Goal: Task Accomplishment & Management: Manage account settings

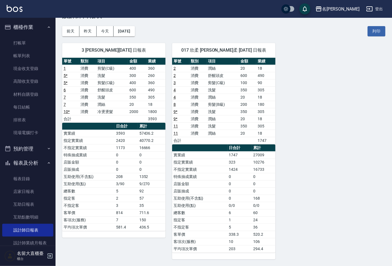
scroll to position [62, 0]
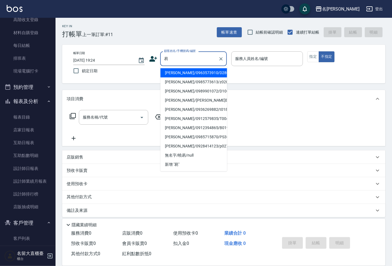
type input "[PERSON_NAME]/0963573910/D280"
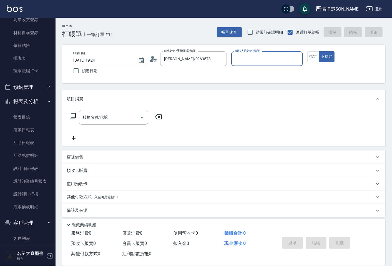
click at [319, 51] on button "不指定" at bounding box center [327, 56] width 16 height 11
type button "false"
click at [257, 62] on input "服務人員姓名/編號" at bounding box center [267, 59] width 66 height 10
type input "[PERSON_NAME]3"
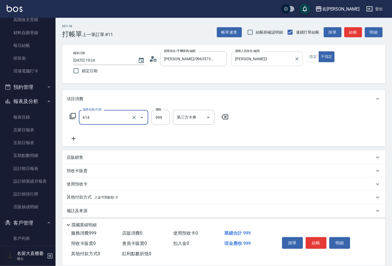
type input "去脂泥膠(614)"
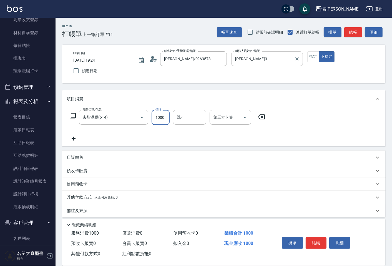
type input "1000"
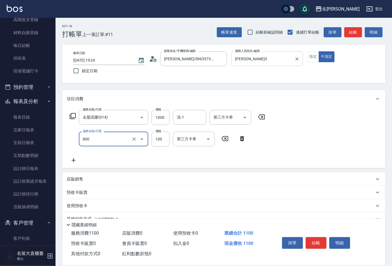
type input "快速修護(800)"
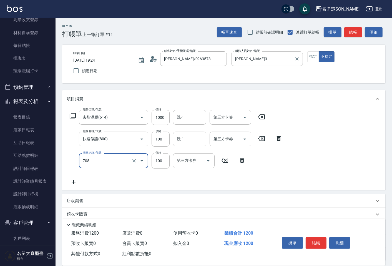
type input "吹捲.造型.包頭(708)"
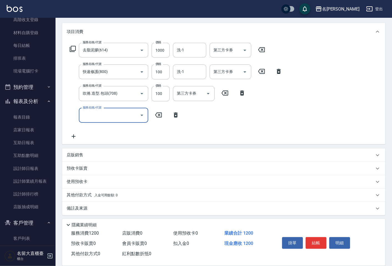
scroll to position [69, 0]
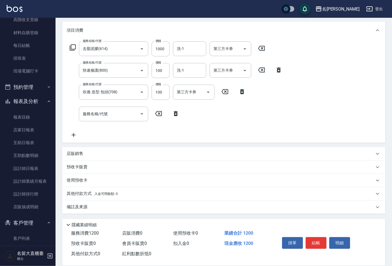
click at [84, 206] on p "備註及來源" at bounding box center [77, 207] width 21 height 6
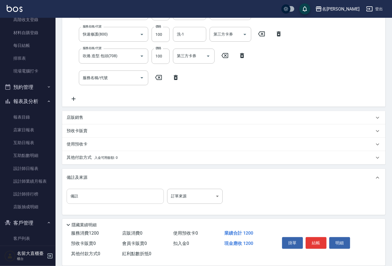
scroll to position [106, 0]
click at [95, 195] on input "備註" at bounding box center [115, 195] width 97 height 15
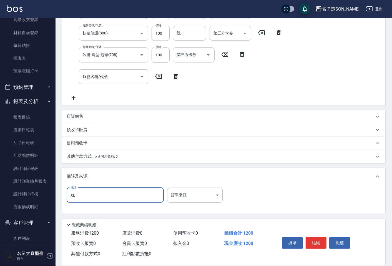
type input "X"
type input "老婆"
click at [312, 243] on button "結帳" at bounding box center [316, 243] width 21 height 12
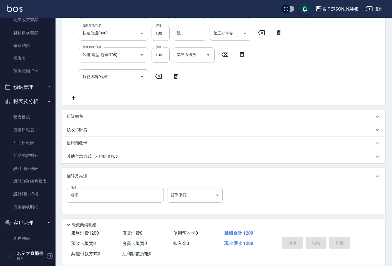
type input "[DATE] 19:25"
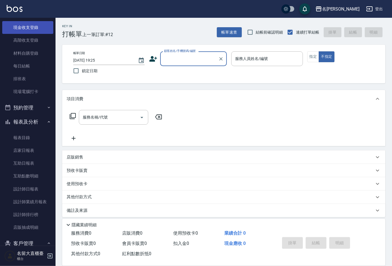
scroll to position [0, 0]
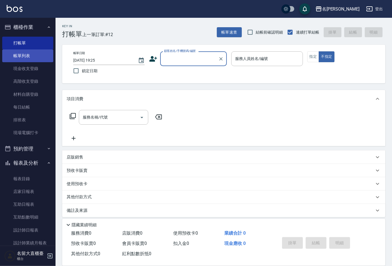
click at [26, 59] on link "帳單列表" at bounding box center [27, 55] width 51 height 13
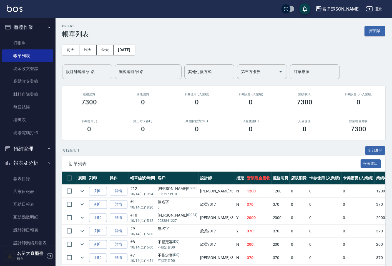
click at [76, 69] on input "設計師編號/姓名" at bounding box center [87, 72] width 45 height 10
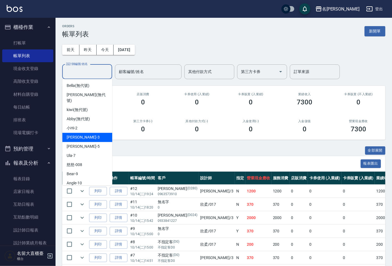
click at [94, 133] on div "[PERSON_NAME]3" at bounding box center [87, 137] width 50 height 9
type input "[PERSON_NAME]3"
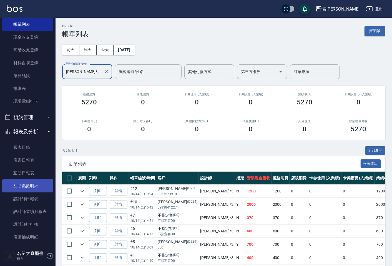
scroll to position [62, 0]
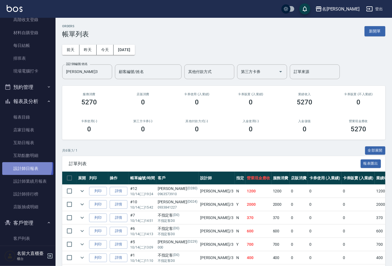
click at [22, 167] on link "設計師日報表" at bounding box center [27, 168] width 51 height 13
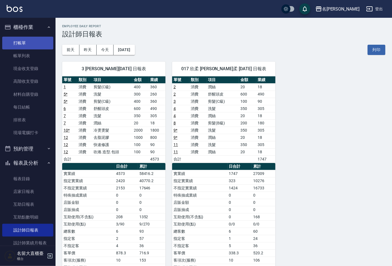
click at [46, 39] on link "打帳單" at bounding box center [27, 43] width 51 height 13
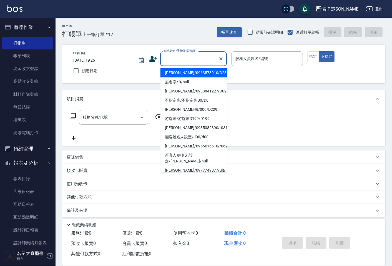
click at [188, 58] on input "顧客姓名/手機號碼/編號" at bounding box center [189, 59] width 53 height 10
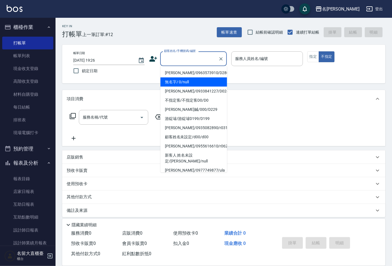
click at [192, 82] on li "無名字/ 0/null" at bounding box center [194, 82] width 67 height 9
type input "無名字/ 0/null"
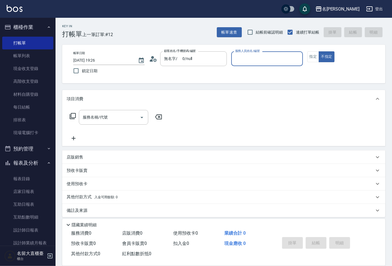
click at [249, 62] on input "服務人員姓名/編號" at bounding box center [267, 59] width 66 height 10
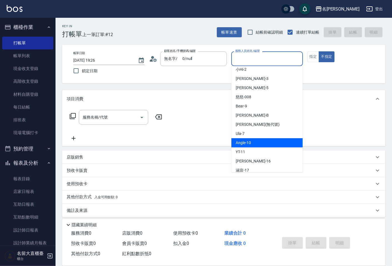
scroll to position [62, 0]
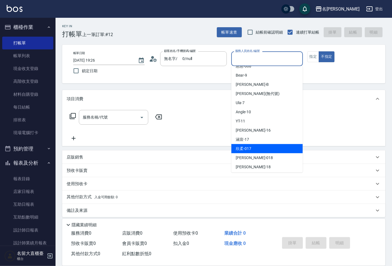
click at [257, 148] on div "欣柔 -017" at bounding box center [267, 148] width 71 height 9
type input "欣柔-017"
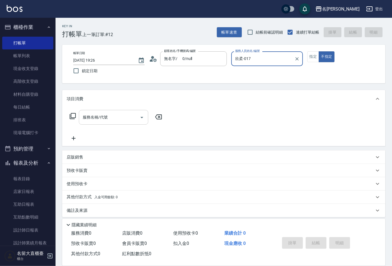
click at [120, 112] on div "服務名稱/代號" at bounding box center [113, 117] width 69 height 15
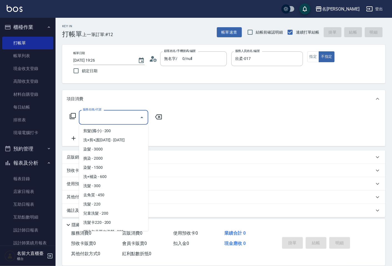
scroll to position [93, 0]
click at [106, 184] on span "洗髮 - 300" at bounding box center [113, 185] width 69 height 9
type input "洗髮(500)"
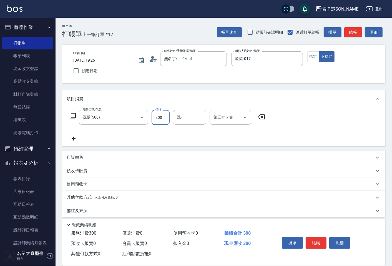
click at [156, 123] on input "300" at bounding box center [161, 117] width 18 height 15
type input "350"
click at [76, 137] on icon at bounding box center [74, 138] width 14 height 7
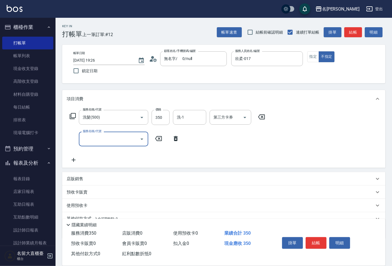
click at [88, 138] on input "服務名稱/代號" at bounding box center [109, 139] width 56 height 10
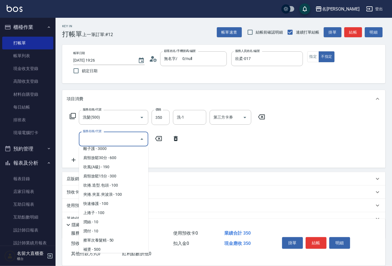
scroll to position [463, 0]
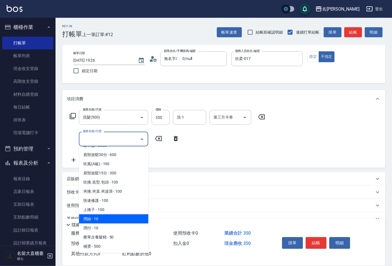
click at [98, 215] on span "潤絲 - 10" at bounding box center [113, 219] width 69 height 9
type input "潤絲(802)"
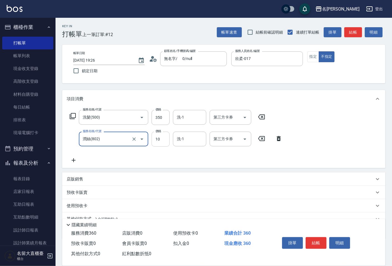
click at [167, 140] on input "10" at bounding box center [161, 139] width 18 height 15
type input "20"
click at [321, 238] on button "結帳" at bounding box center [316, 243] width 21 height 12
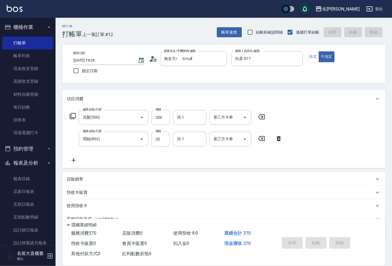
type input "[DATE] 19:27"
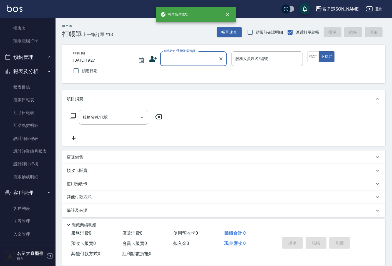
scroll to position [109, 0]
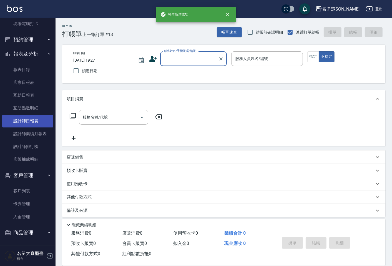
click at [24, 122] on link "設計師日報表" at bounding box center [27, 121] width 51 height 13
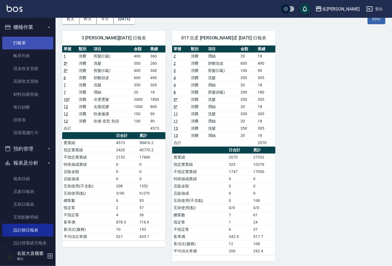
click at [36, 41] on link "打帳單" at bounding box center [27, 43] width 51 height 13
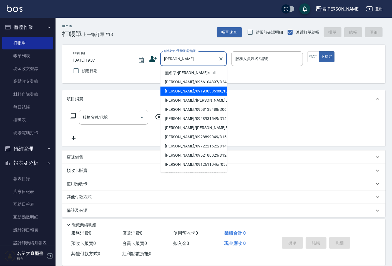
type input "[PERSON_NAME]/091930305380/r029"
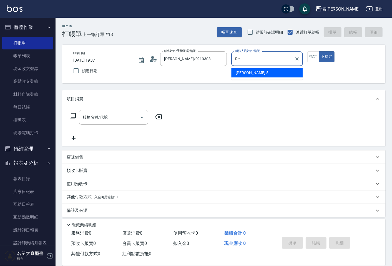
type input "R"
type input "[PERSON_NAME]3"
type button "false"
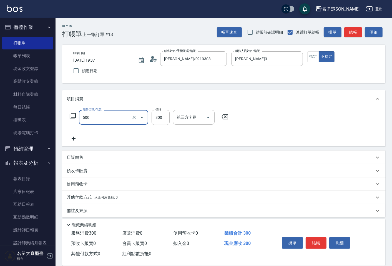
type input "洗髮(500)"
type input "350"
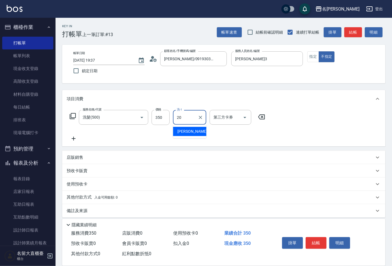
type input "詩雅-20"
click at [352, 28] on button "結帳" at bounding box center [354, 32] width 18 height 10
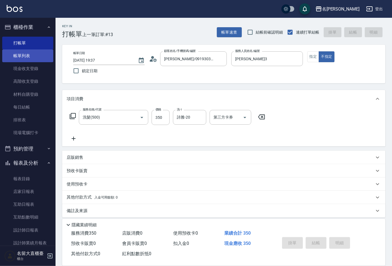
type input "[DATE] 19:38"
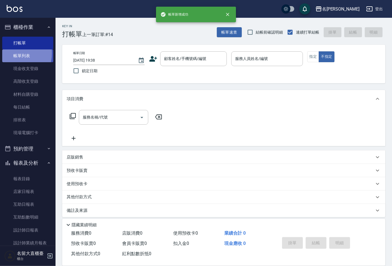
click at [13, 54] on link "帳單列表" at bounding box center [27, 55] width 51 height 13
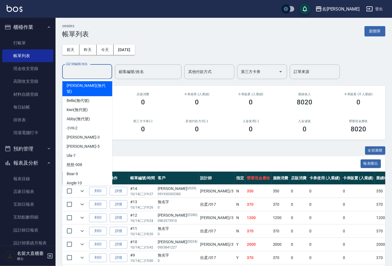
click at [84, 74] on input "設計師編號/姓名" at bounding box center [87, 72] width 45 height 10
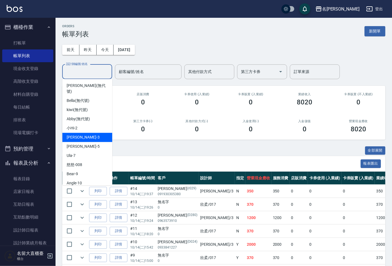
click at [78, 135] on span "[PERSON_NAME]3" at bounding box center [83, 138] width 33 height 6
type input "[PERSON_NAME]3"
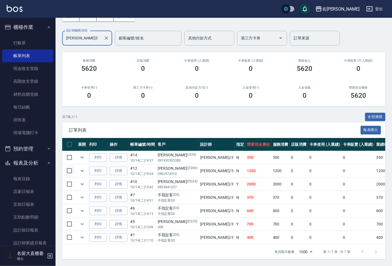
scroll to position [38, 0]
click at [115, 167] on link "詳情" at bounding box center [119, 171] width 18 height 9
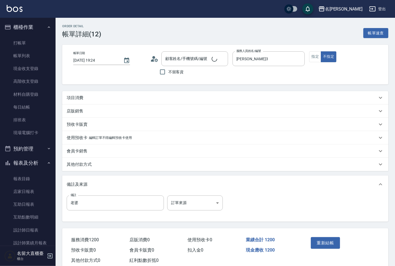
type input "[DATE] 19:24"
type input "[PERSON_NAME]3"
type input "老婆"
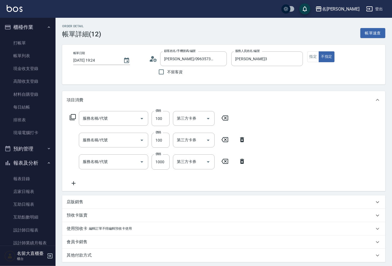
type input "[PERSON_NAME]/0963573910/D280"
type input "吹捲.造型.包頭(708)"
type input "快速修護(800)"
type input "去脂泥膠(614)"
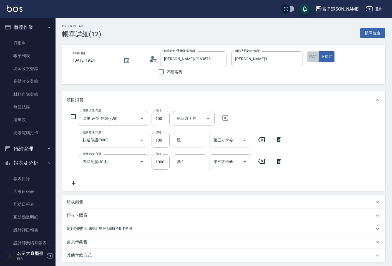
click at [310, 59] on button "指定" at bounding box center [314, 56] width 12 height 11
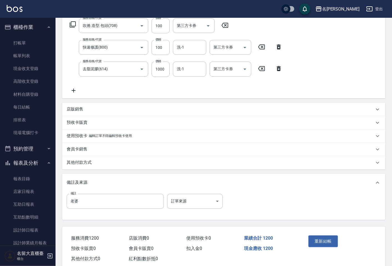
scroll to position [106, 0]
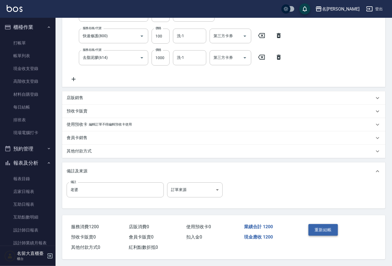
click at [333, 226] on button "重新結帳" at bounding box center [323, 230] width 29 height 12
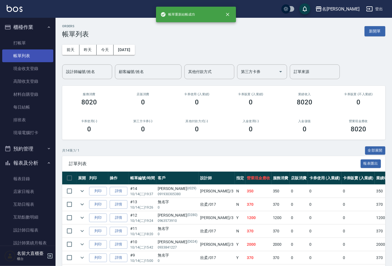
click at [35, 57] on link "帳單列表" at bounding box center [27, 55] width 51 height 13
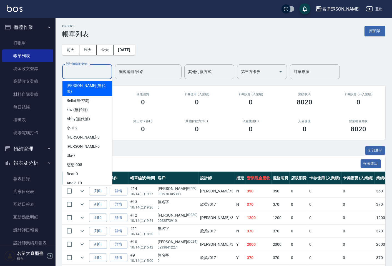
click at [91, 71] on input "設計師編號/姓名" at bounding box center [87, 72] width 45 height 10
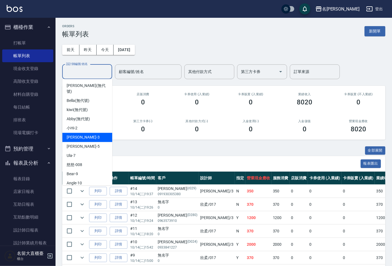
click at [79, 135] on span "[PERSON_NAME]3" at bounding box center [83, 138] width 33 height 6
type input "[PERSON_NAME]3"
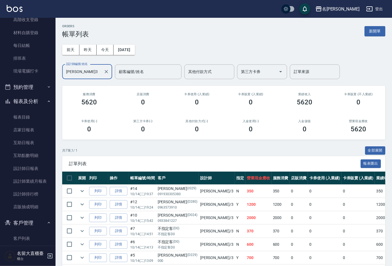
scroll to position [109, 0]
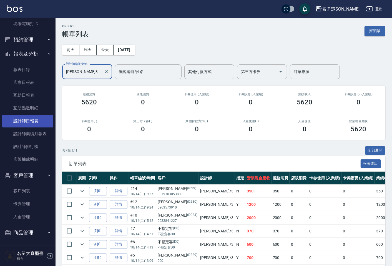
click at [23, 120] on link "設計師日報表" at bounding box center [27, 121] width 51 height 13
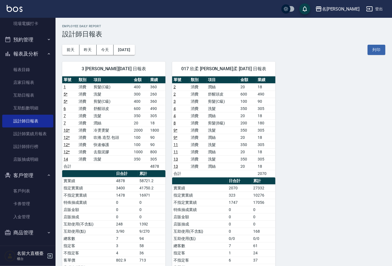
click at [69, 77] on th "單號" at bounding box center [69, 79] width 15 height 7
click at [24, 28] on link "現場電腦打卡" at bounding box center [27, 23] width 51 height 13
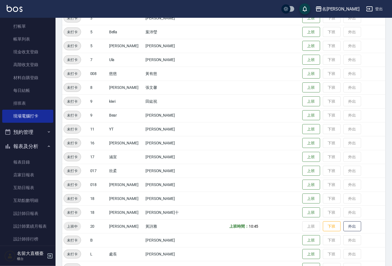
scroll to position [122, 0]
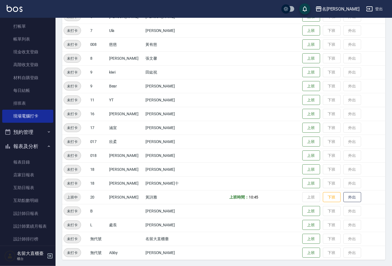
click at [266, 195] on td "上班時間： 10:45" at bounding box center [264, 197] width 73 height 14
click at [325, 195] on button "下班" at bounding box center [332, 198] width 18 height 10
